Goal: Check status: Check status

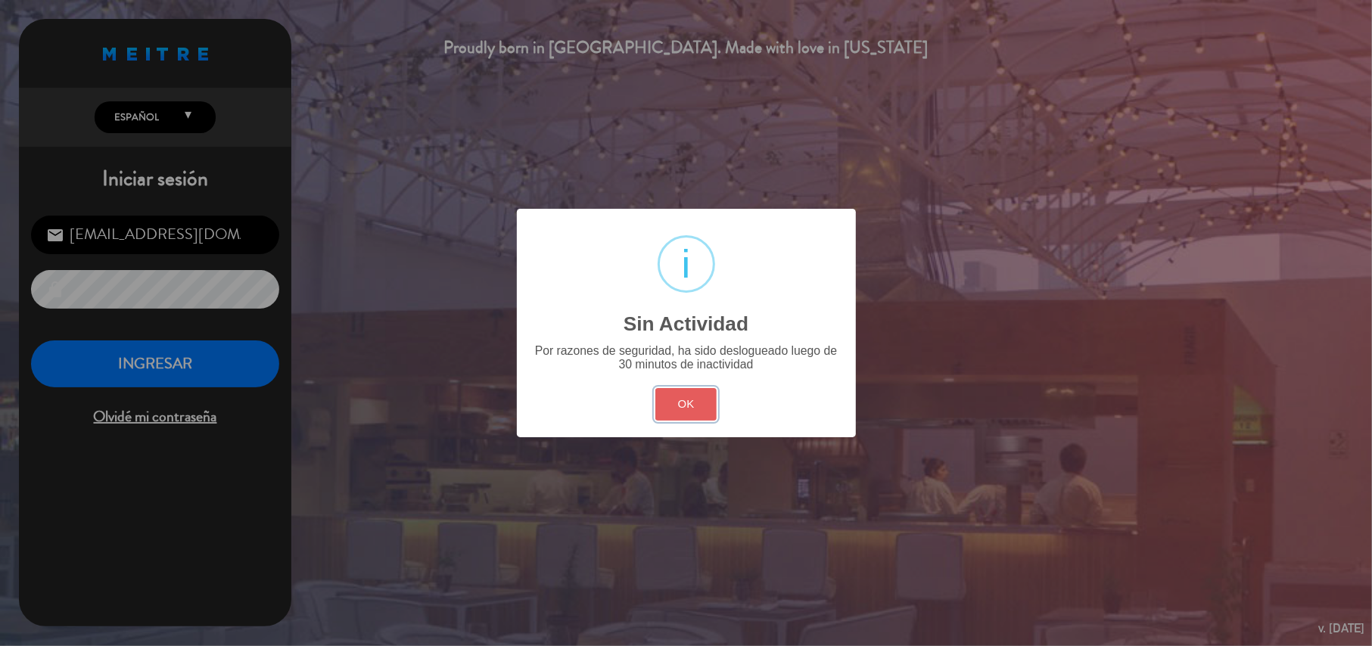
click at [696, 421] on button "OK" at bounding box center [685, 404] width 61 height 33
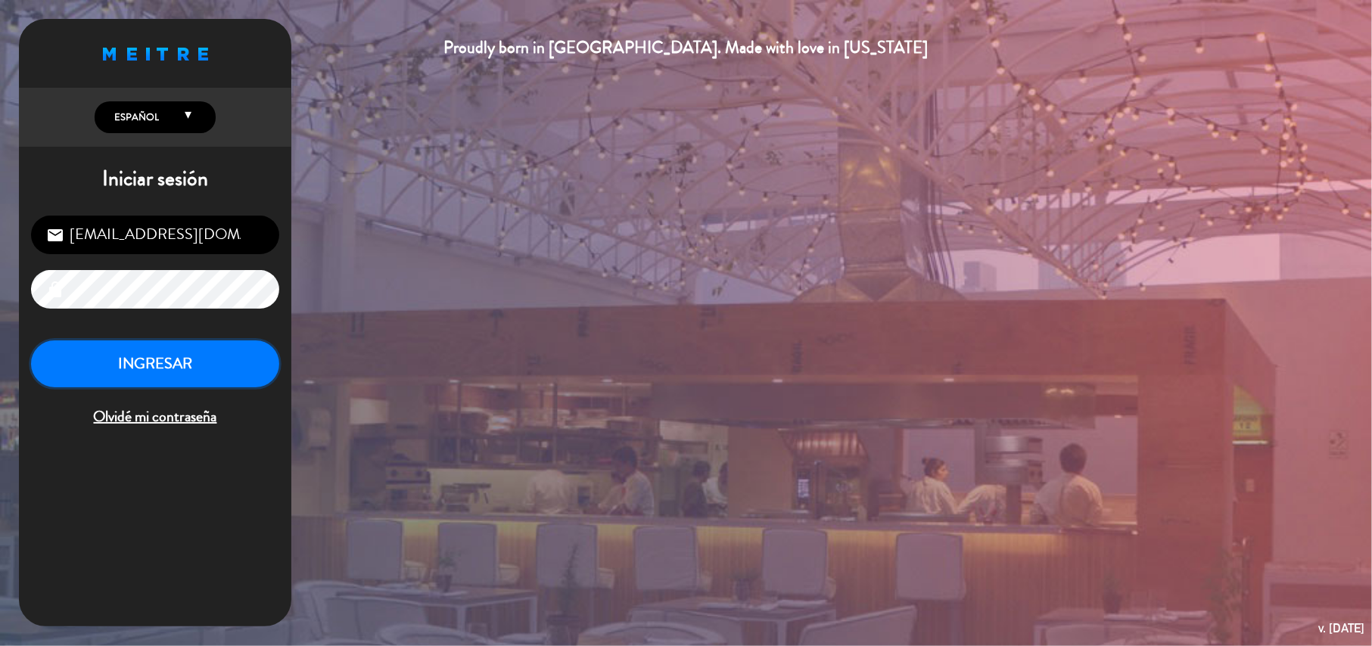
click at [203, 384] on button "INGRESAR" at bounding box center [155, 364] width 248 height 48
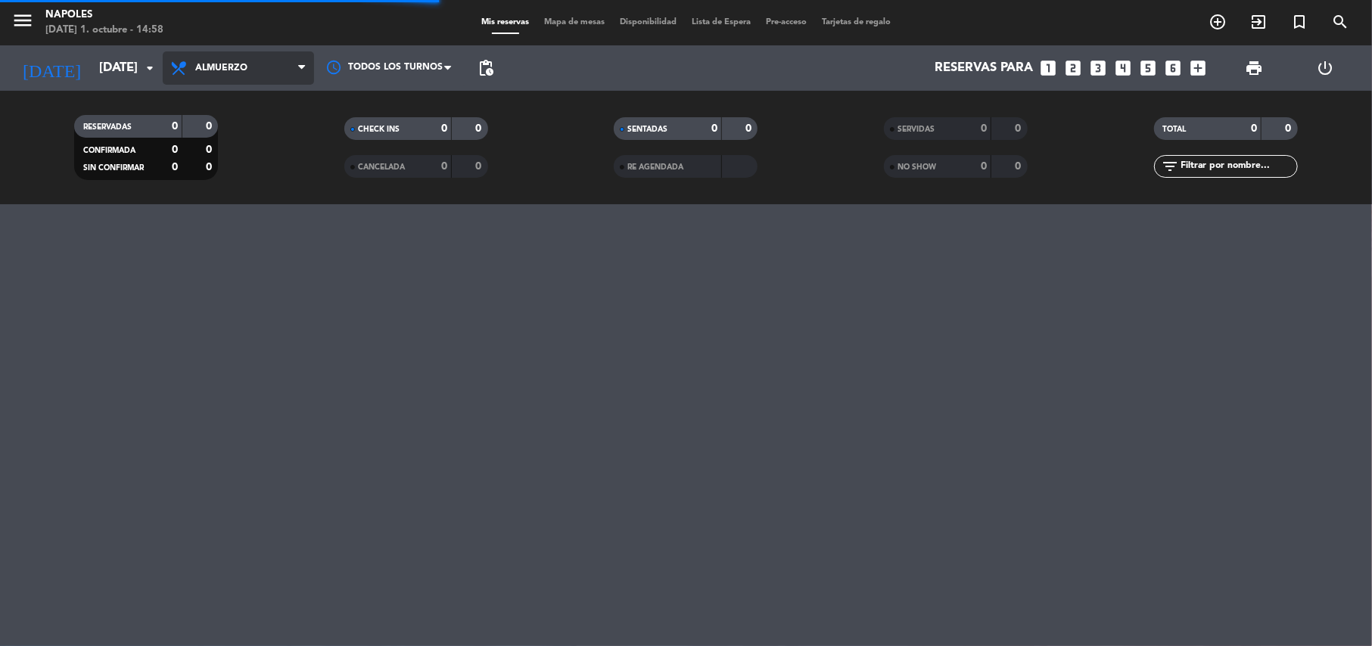
click at [209, 59] on span "Almuerzo" at bounding box center [238, 67] width 151 height 33
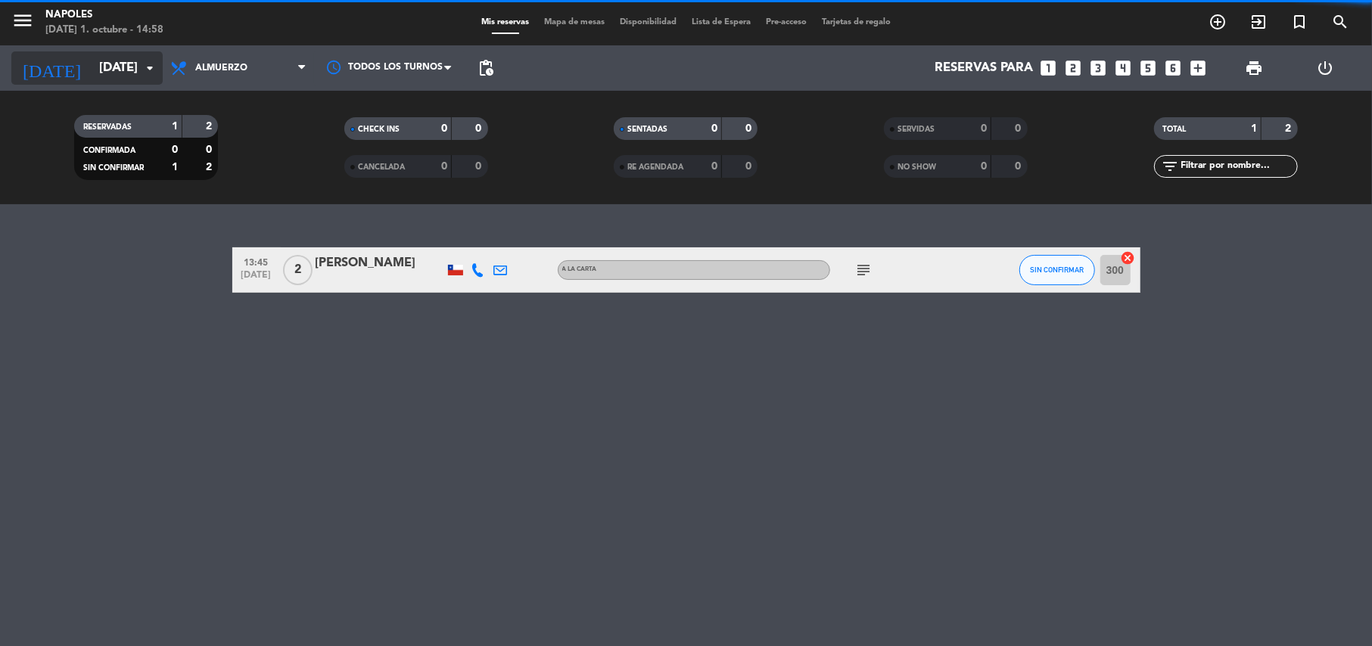
click at [161, 56] on input "[DATE]" at bounding box center [173, 69] width 163 height 30
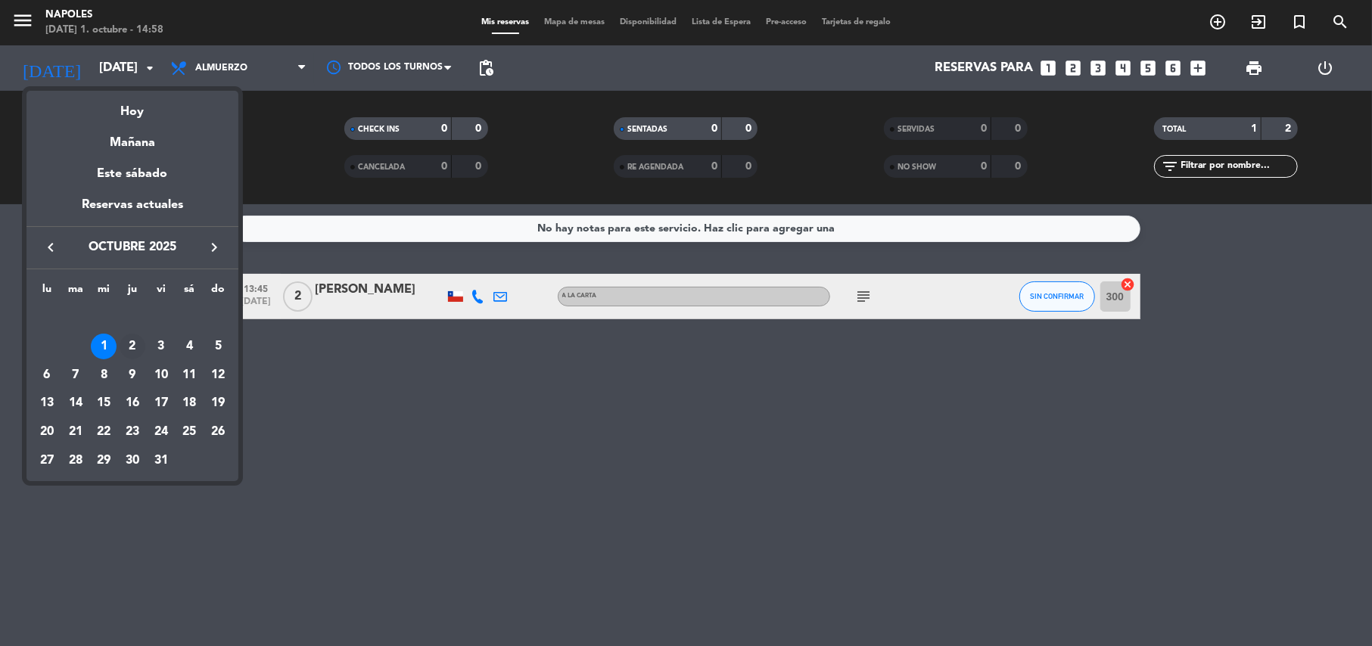
click at [123, 346] on div "2" at bounding box center [133, 347] width 26 height 26
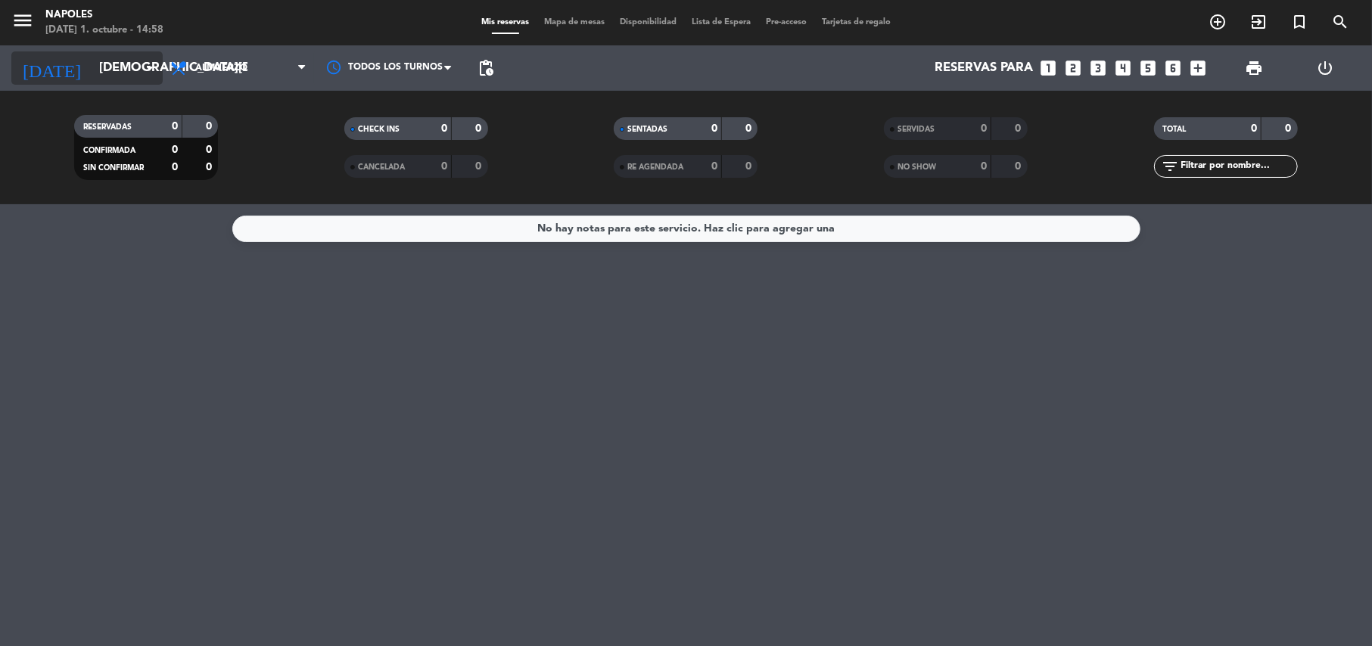
click at [152, 64] on icon "arrow_drop_down" at bounding box center [150, 68] width 18 height 18
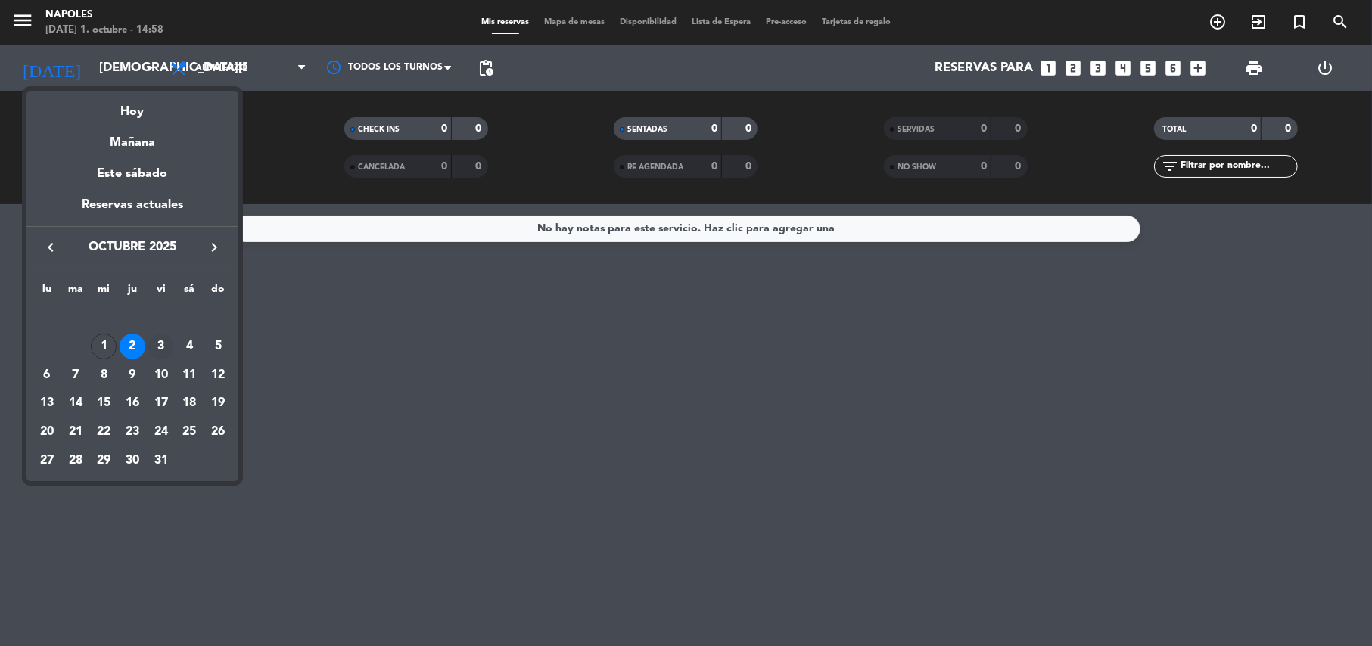
click at [162, 343] on div "3" at bounding box center [161, 347] width 26 height 26
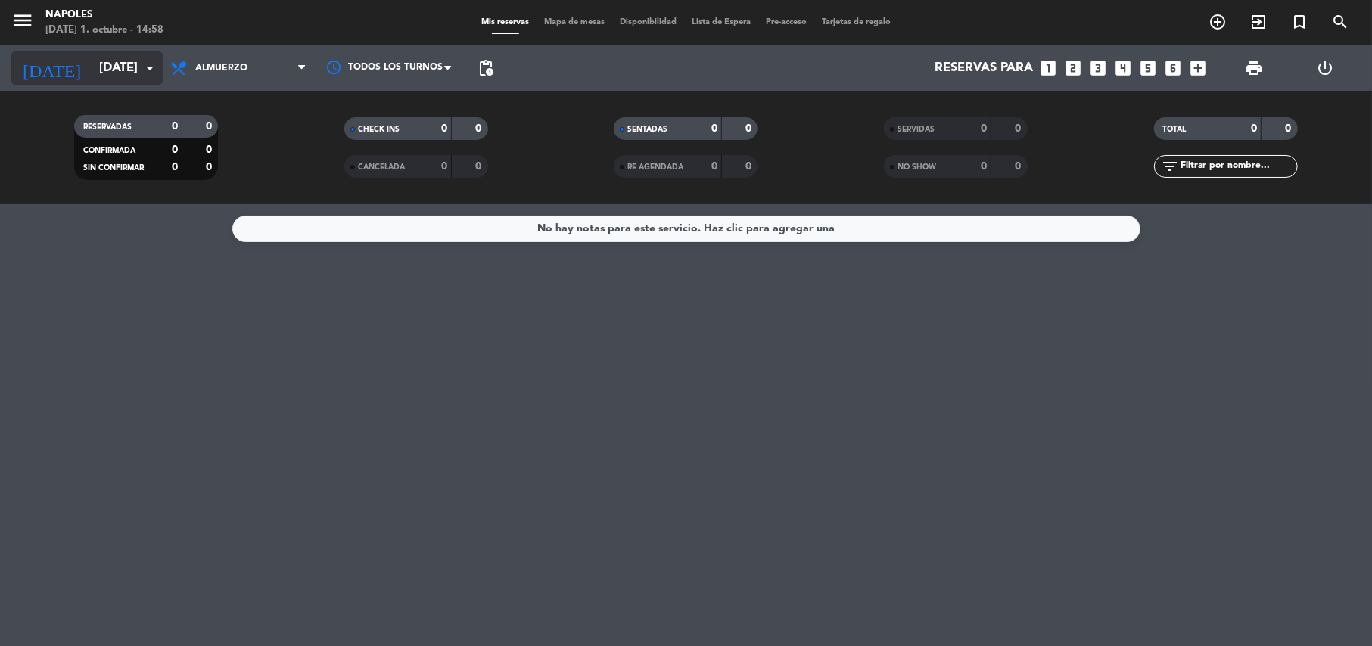
click at [119, 67] on input "[DATE]" at bounding box center [173, 69] width 163 height 30
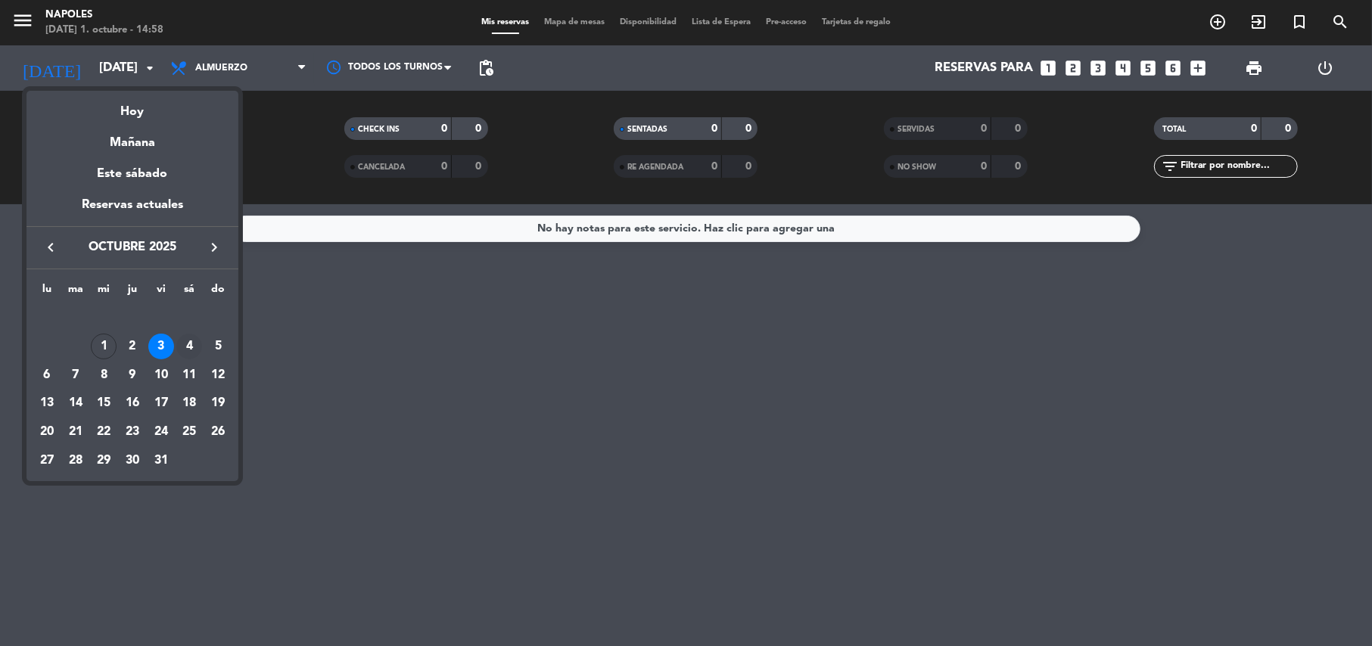
click at [183, 345] on div "4" at bounding box center [189, 347] width 26 height 26
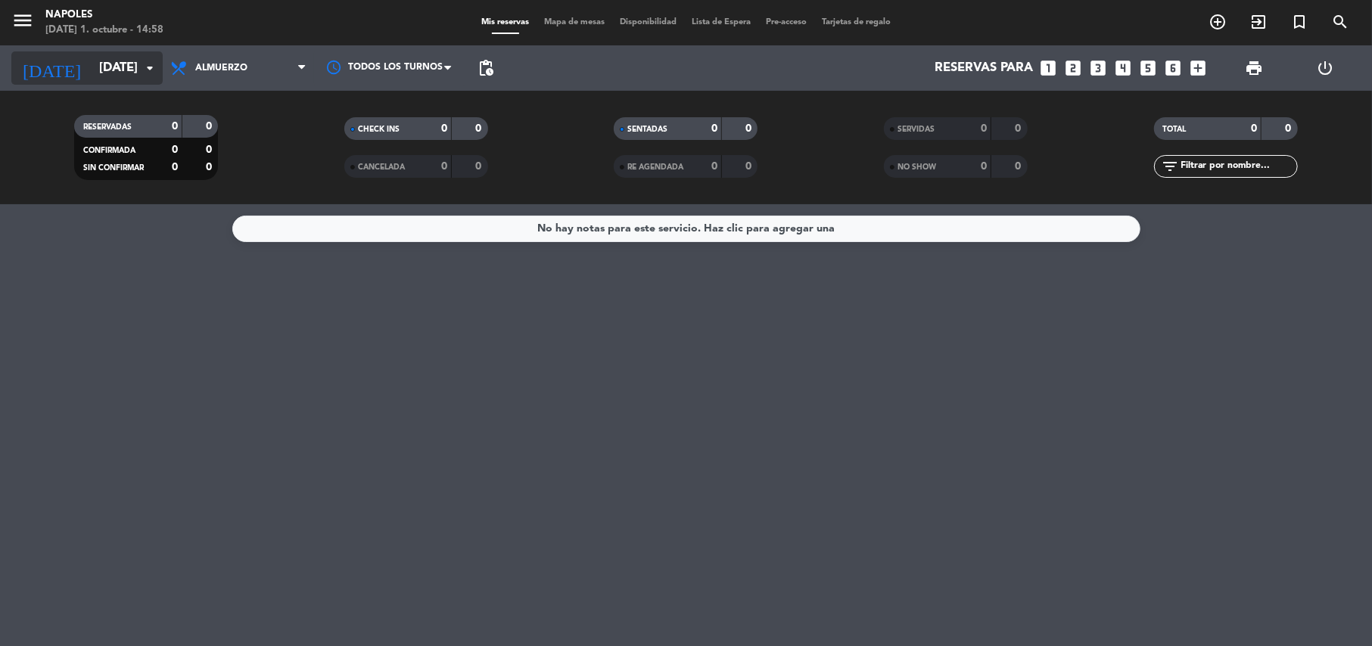
click at [109, 64] on input "[DATE]" at bounding box center [173, 69] width 163 height 30
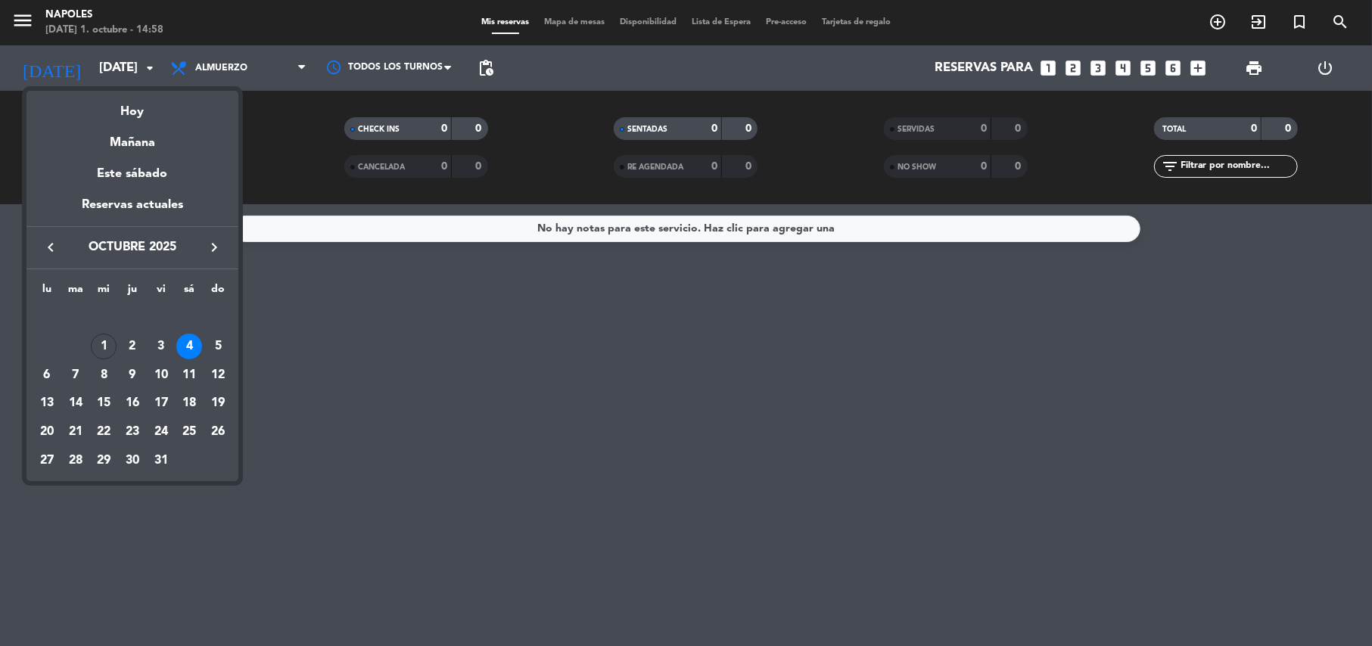
click at [216, 345] on div "5" at bounding box center [218, 347] width 26 height 26
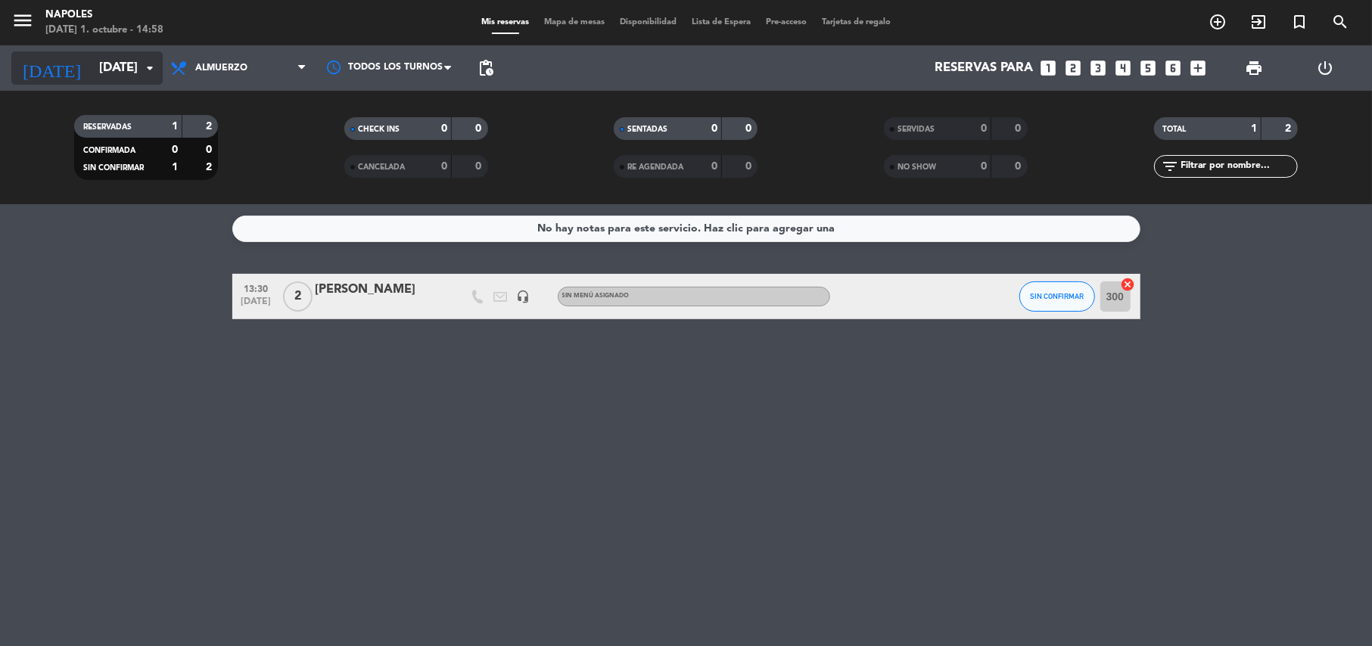
click at [110, 67] on input "[DATE]" at bounding box center [173, 69] width 163 height 30
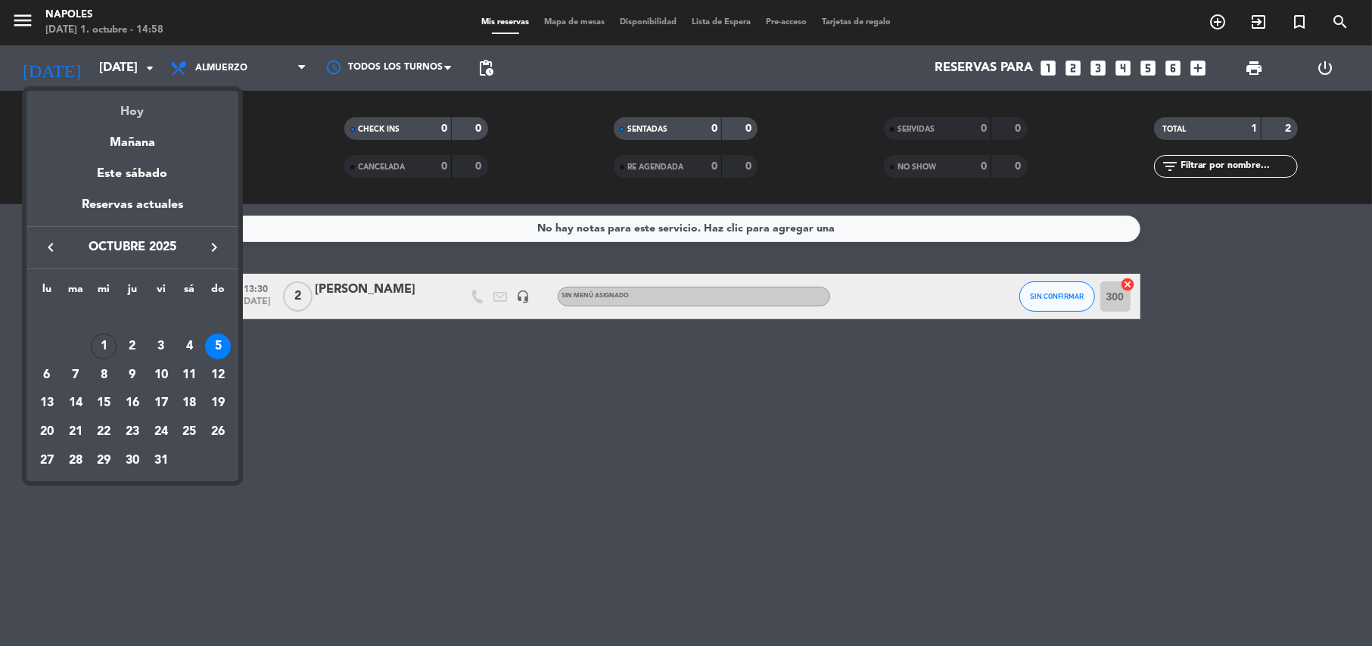
click at [104, 104] on div "Hoy" at bounding box center [132, 106] width 212 height 31
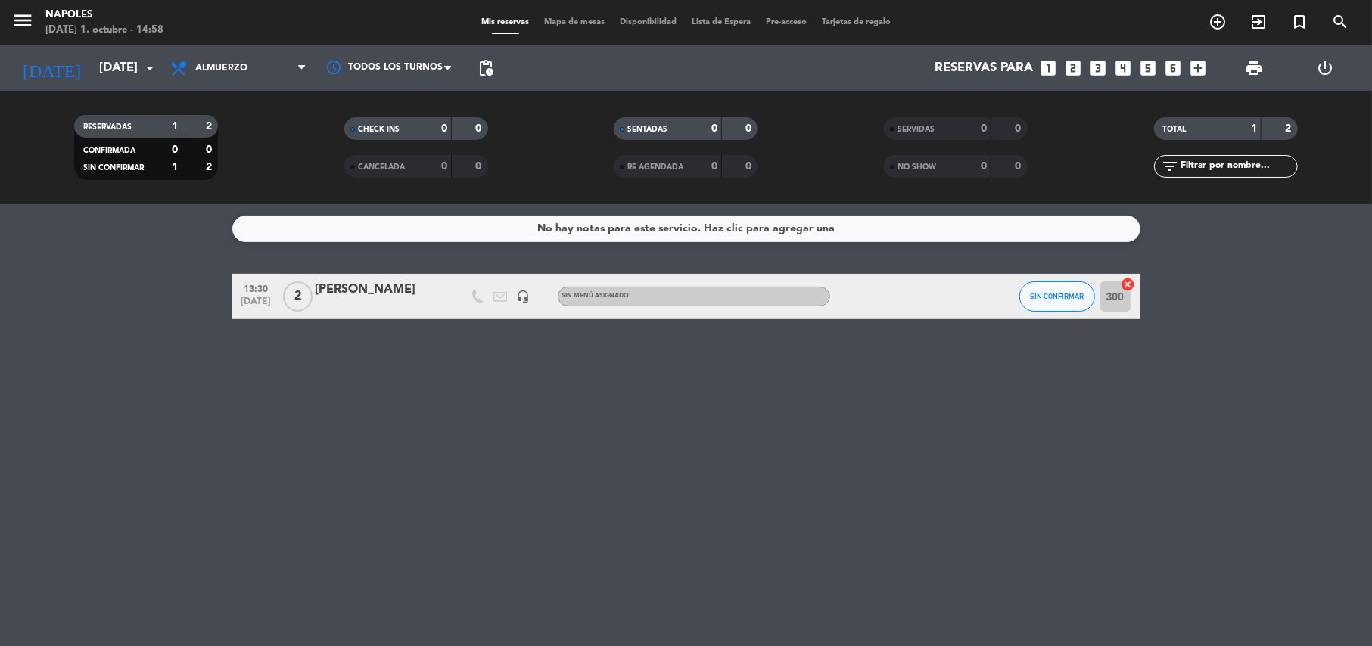
type input "[DATE]"
click at [273, 67] on span "Almuerzo" at bounding box center [238, 67] width 151 height 33
click at [231, 231] on ng-component "menu Napoles [DATE] 1. octubre - 14:59 Mis reservas Mapa de mesas Disponibilida…" at bounding box center [686, 323] width 1372 height 646
